Goal: Task Accomplishment & Management: Complete application form

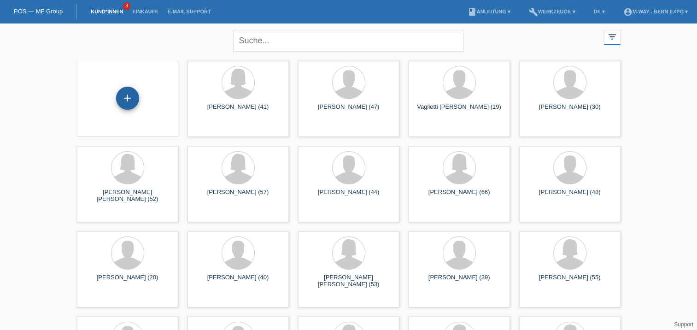
click at [125, 103] on div "+" at bounding box center [128, 98] width 22 height 16
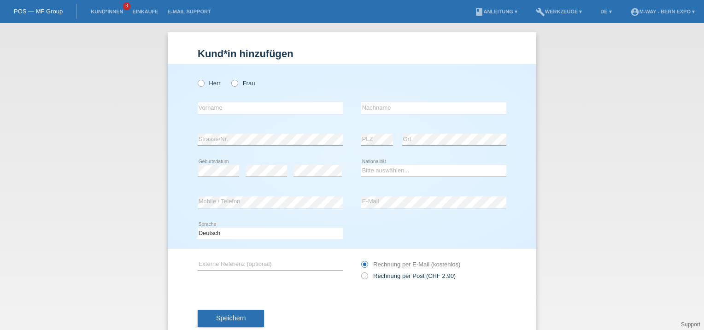
click at [199, 88] on div "Herr Frau" at bounding box center [270, 83] width 145 height 19
click at [196, 78] on icon at bounding box center [196, 78] width 0 height 0
click at [199, 84] on input "Herr" at bounding box center [201, 83] width 6 height 6
radio input "true"
click at [213, 107] on input "text" at bounding box center [270, 108] width 145 height 12
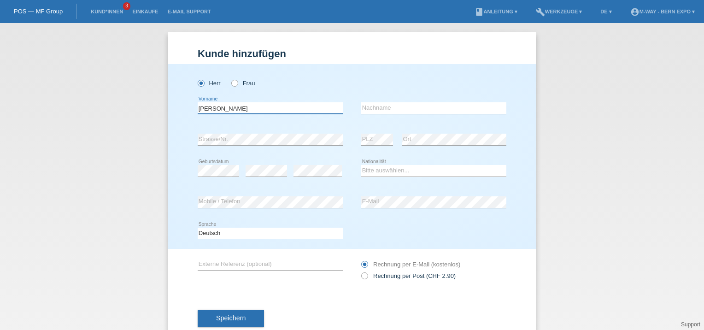
type input "[PERSON_NAME]"
click at [377, 106] on input "text" at bounding box center [433, 108] width 145 height 12
paste input "Pezzella"
type input "Pezzella"
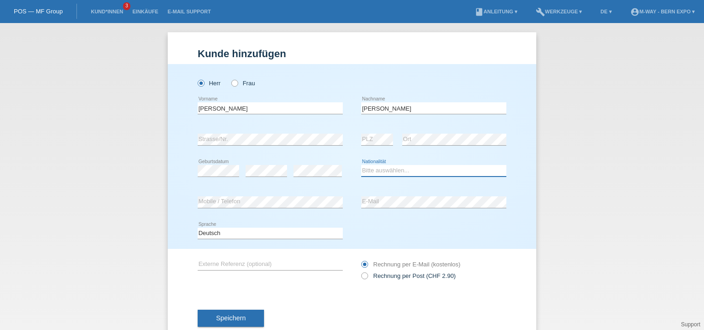
click at [378, 168] on select "Bitte auswählen... Schweiz Deutschland Liechtenstein Österreich ------------ Af…" at bounding box center [433, 170] width 145 height 11
select select "IT"
click at [361, 165] on select "Bitte auswählen... Schweiz Deutschland Liechtenstein Österreich ------------ Af…" at bounding box center [433, 170] width 145 height 11
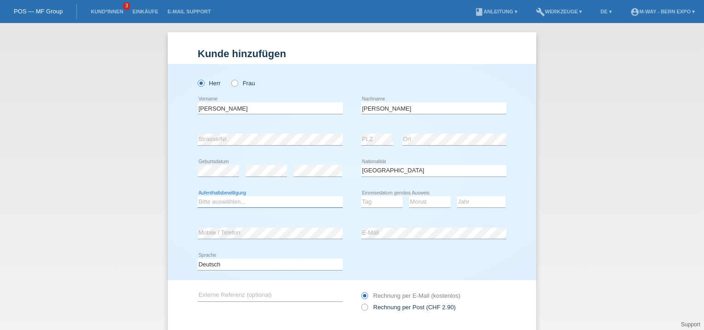
click at [270, 199] on select "Bitte auswählen... C B B - Flüchtlingsstatus Andere" at bounding box center [270, 201] width 145 height 11
select select "C"
click at [198, 196] on select "Bitte auswählen... C B B - Flüchtlingsstatus Andere" at bounding box center [270, 201] width 145 height 11
click at [378, 201] on select "Tag 01 02 03 04 05 06 07 08 09 10 11" at bounding box center [381, 201] width 41 height 11
select select "12"
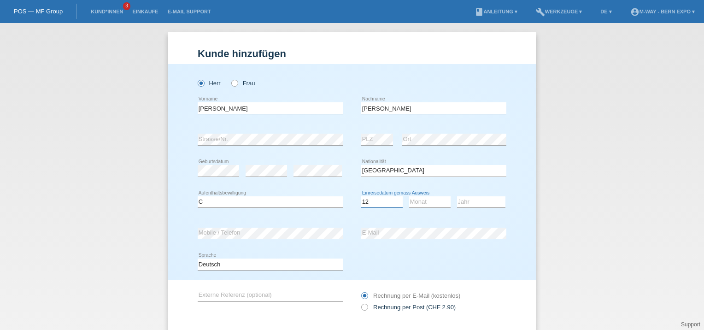
click at [361, 196] on select "Tag 01 02 03 04 05 06 07 08 09 10 11" at bounding box center [381, 201] width 41 height 11
click at [413, 202] on select "Monat 01 02 03 04 05 06 07 08 09 10 11" at bounding box center [429, 201] width 41 height 11
select select "03"
click at [409, 196] on select "Monat 01 02 03 04 05 06 07 08 09 10 11" at bounding box center [429, 201] width 41 height 11
click at [474, 199] on select "Jahr 2025 2024 2023 2022 2021 2020 2019 2018 2017 2016 2015 2014 2013 2012 2011…" at bounding box center [481, 201] width 48 height 11
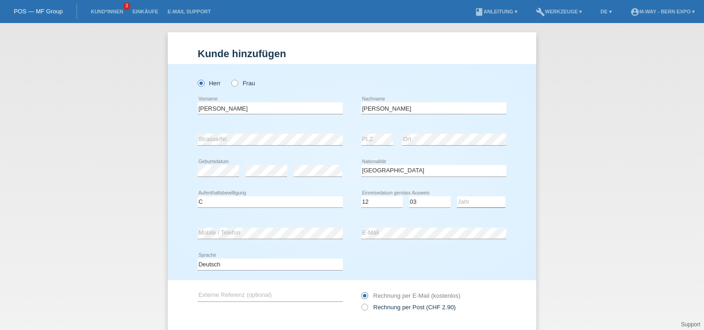
select select "1983"
click at [457, 196] on select "Jahr 2025 2024 2023 2022 2021 2020 2019 2018 2017 2016 2015 2014 2013 2012 2011…" at bounding box center [481, 201] width 48 height 11
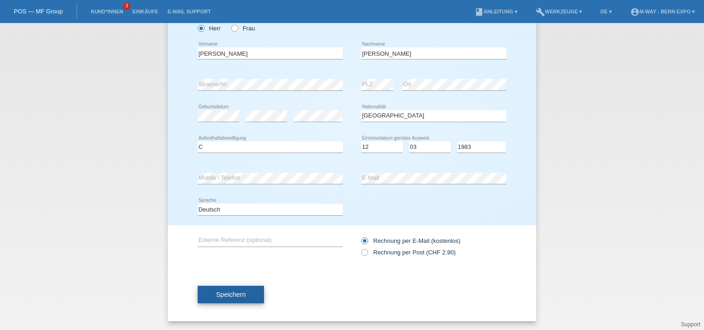
click at [235, 293] on span "Speichern" at bounding box center [230, 294] width 29 height 7
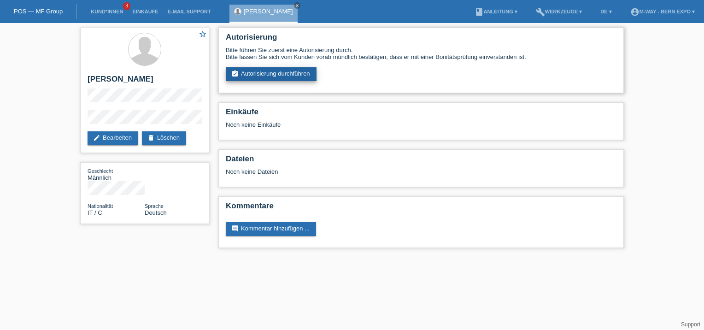
click at [302, 70] on link "assignment_turned_in Autorisierung durchführen" at bounding box center [271, 74] width 91 height 14
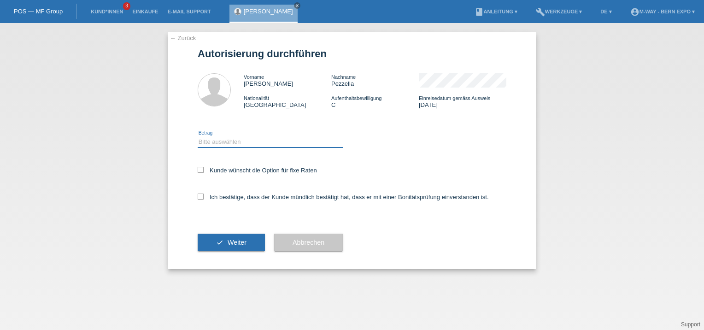
click at [247, 142] on select "Bitte auswählen CHF 1.00 - CHF 499.00 CHF 500.00 - CHF 1'999.00 CHF 2'000.00 - …" at bounding box center [270, 141] width 145 height 11
select select "3"
click at [198, 136] on select "Bitte auswählen CHF 1.00 - CHF 499.00 CHF 500.00 - CHF 1'999.00 CHF 2'000.00 - …" at bounding box center [270, 141] width 145 height 11
click at [195, 198] on div "← Zurück Autorisierung durchführen Vorname Domenico Nachname Pezzella Nationali…" at bounding box center [352, 150] width 369 height 237
click at [200, 199] on icon at bounding box center [201, 197] width 6 height 6
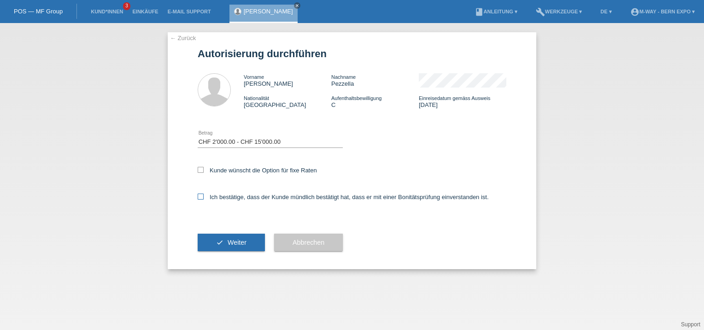
click at [200, 199] on input "Ich bestätige, dass der Kunde mündlich bestätigt hat, dass er mit einer Bonität…" at bounding box center [201, 197] width 6 height 6
checkbox input "true"
click at [217, 243] on icon "check" at bounding box center [219, 242] width 7 height 7
